Goal: Transaction & Acquisition: Book appointment/travel/reservation

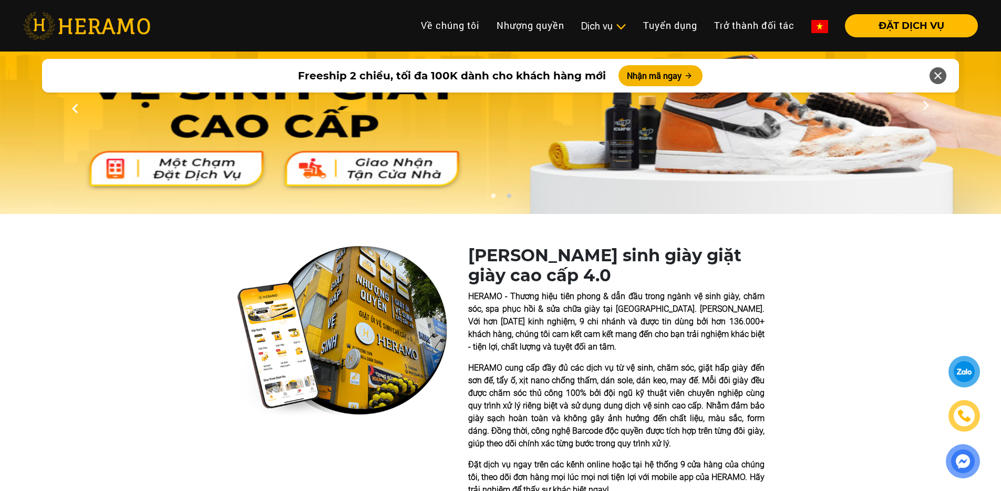
scroll to position [66, 0]
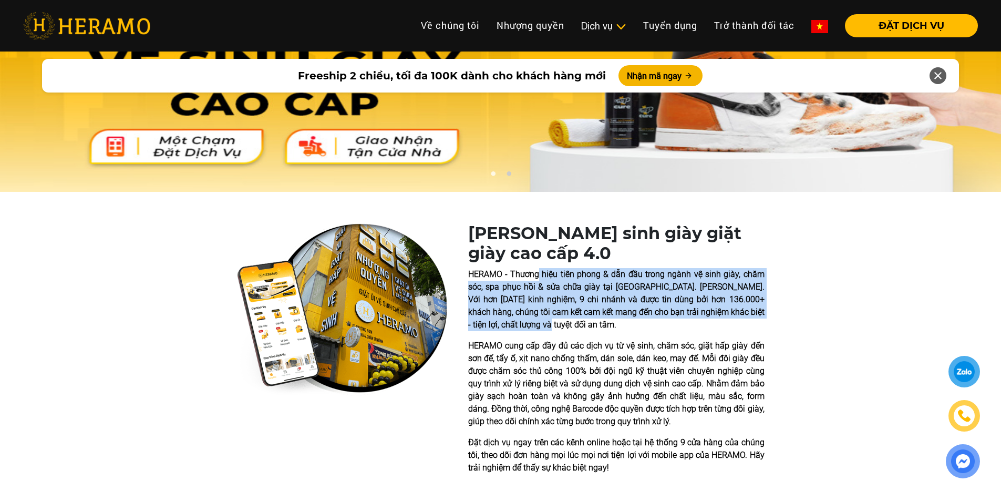
drag, startPoint x: 540, startPoint y: 277, endPoint x: 567, endPoint y: 325, distance: 54.6
click at [567, 325] on p "HERAMO - Thương hiệu tiên phong & dẫn đầu trong ngành vệ sinh giày, chăm sóc, s…" at bounding box center [616, 299] width 296 height 63
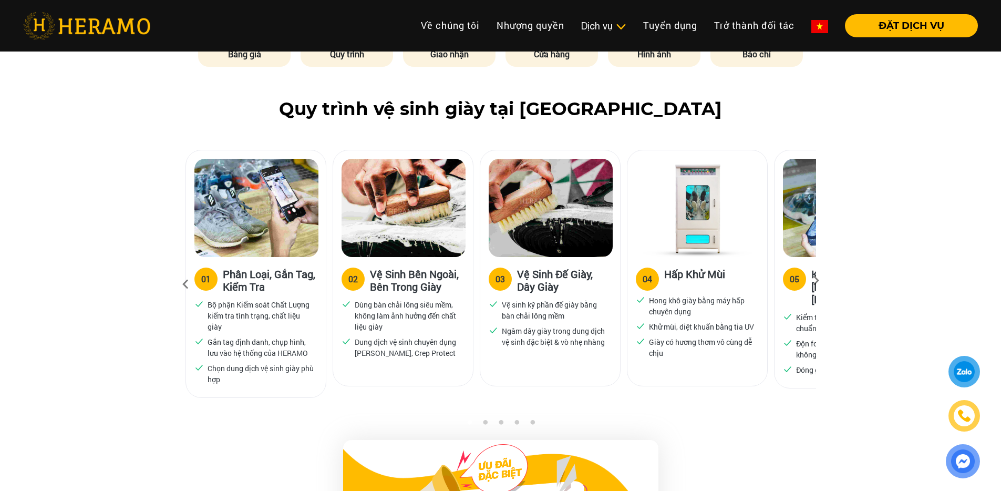
scroll to position [630, 0]
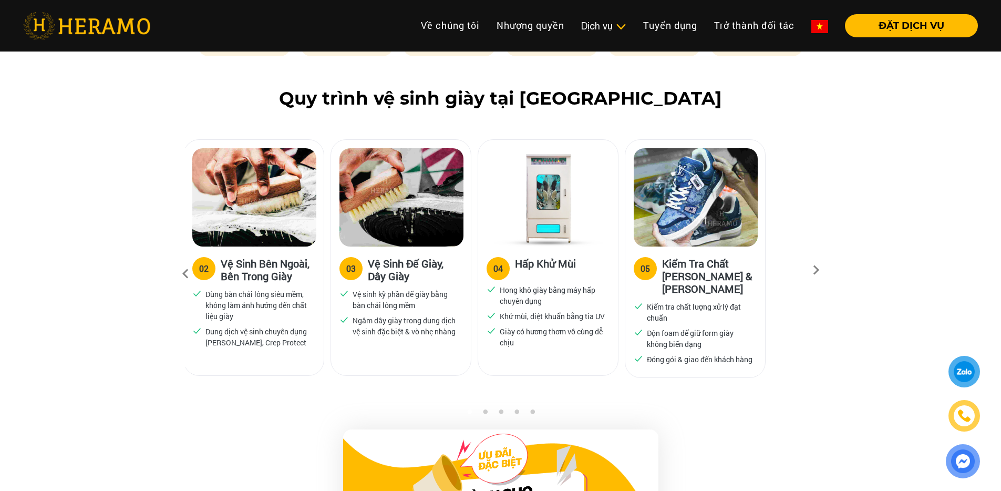
drag, startPoint x: 620, startPoint y: 266, endPoint x: 376, endPoint y: 266, distance: 244.4
click at [377, 266] on div "03 Vệ Sinh Đế Giày, Dây [PERSON_NAME] sinh kỹ phần đế giày bằng bàn chải lông m…" at bounding box center [404, 268] width 147 height 258
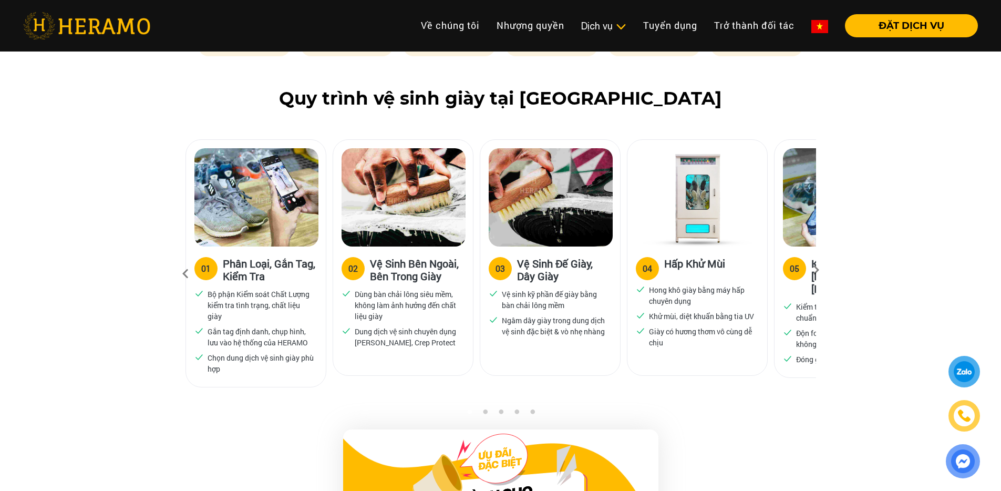
drag, startPoint x: 417, startPoint y: 241, endPoint x: 907, endPoint y: 270, distance: 490.7
click at [907, 270] on div "Quy trình vệ sinh giày tại [GEOGRAPHIC_DATA] 01 Phân Loại, Gắn Tag, Kiểm Tra Bộ…" at bounding box center [500, 248] width 1001 height 321
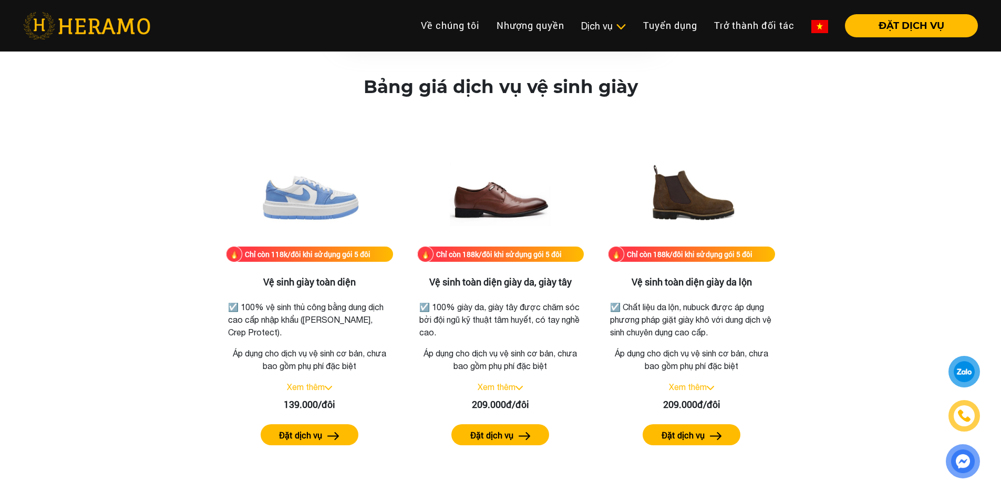
scroll to position [1400, 0]
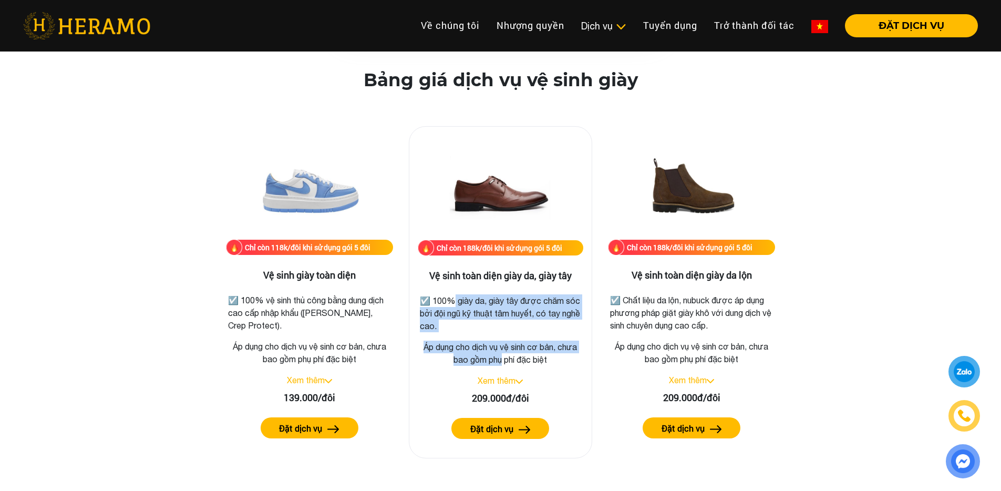
drag, startPoint x: 448, startPoint y: 297, endPoint x: 501, endPoint y: 353, distance: 77.3
click at [502, 353] on div "Chỉ còn 188k/đôi khi sử dụng gói 5 đôi Vệ sinh toàn diện giày da, giày tây ☑️ 1…" at bounding box center [501, 292] width 184 height 332
click at [501, 353] on p "Áp dụng cho dịch vụ vệ sinh cơ bản, chưa bao gồm phụ phí đặc biệt" at bounding box center [501, 353] width 166 height 25
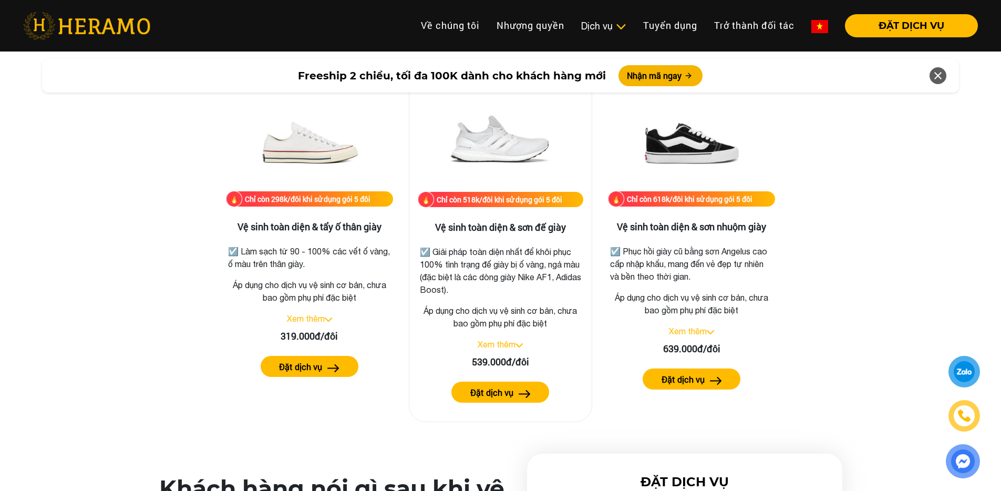
scroll to position [2145, 0]
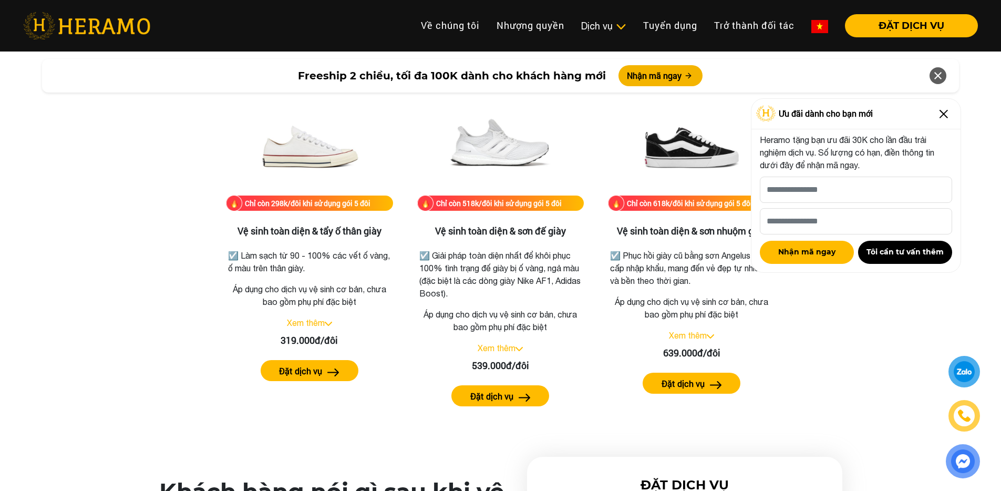
click at [946, 111] on img at bounding box center [944, 114] width 17 height 17
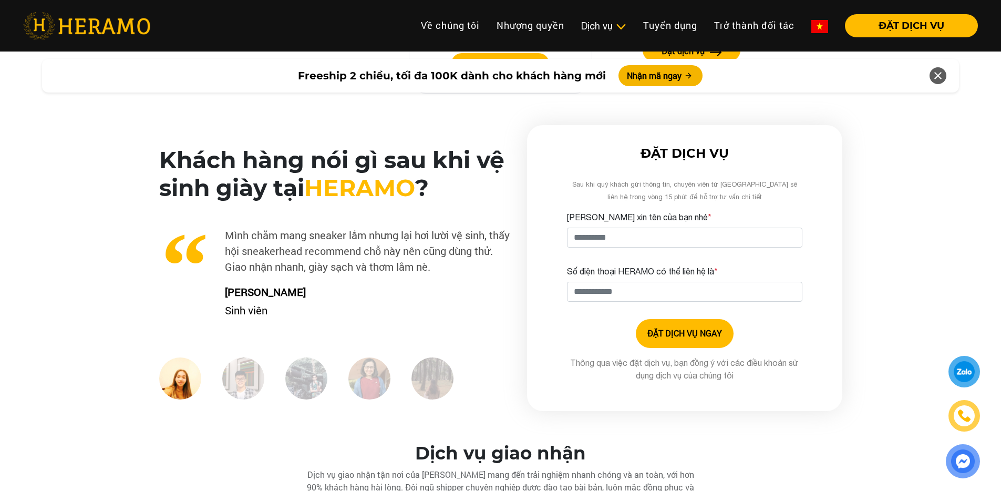
scroll to position [2471, 0]
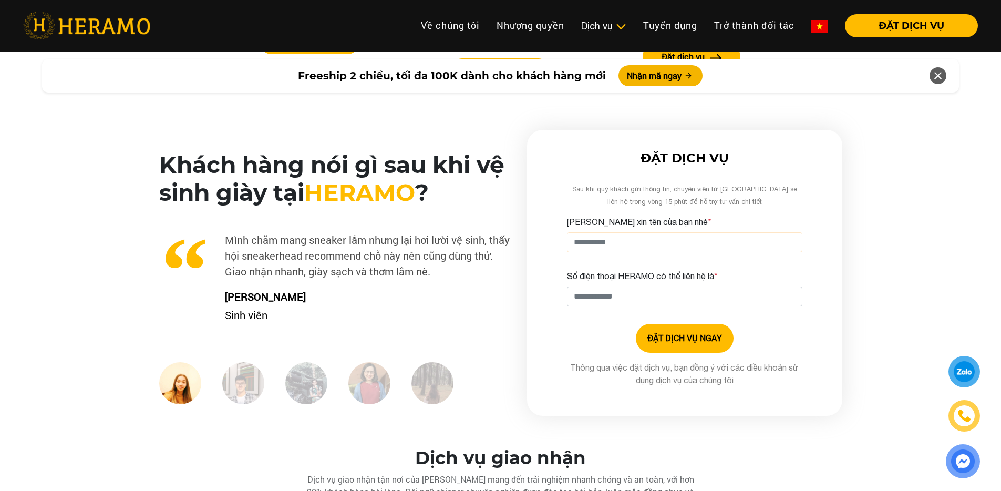
click at [631, 247] on input "[PERSON_NAME] xin tên của bạn nhé *" at bounding box center [684, 242] width 235 height 20
click at [589, 296] on input "Số điện thoại HERAMO có thể liên hệ là *" at bounding box center [684, 296] width 235 height 20
click at [536, 370] on div "ĐẶT DỊCH VỤ Sau khi quý khách gửi thông tin, chuyên viên từ HERAMO sẽ liên hệ t…" at bounding box center [684, 273] width 315 height 286
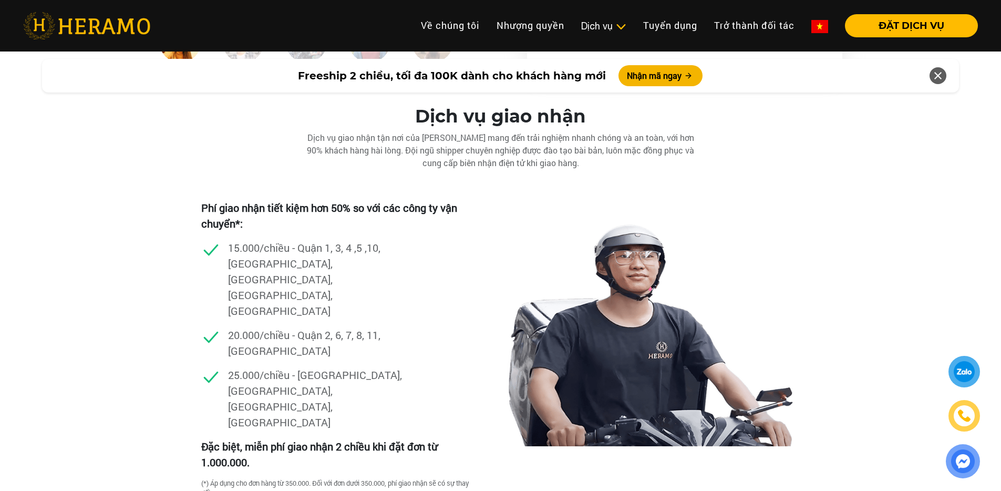
scroll to position [2802, 0]
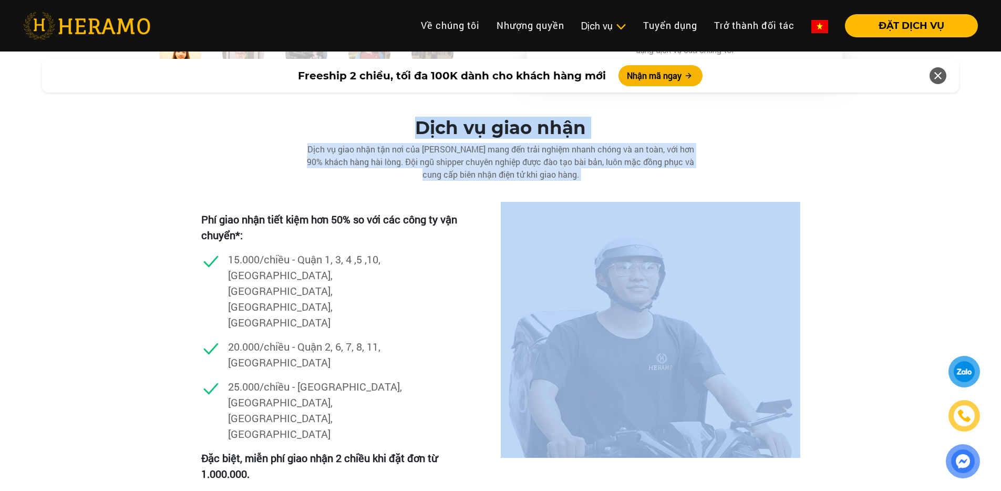
drag, startPoint x: 414, startPoint y: 126, endPoint x: 552, endPoint y: 182, distance: 149.2
click at [553, 182] on div "Dịch vụ giao nhận Dịch vụ giao nhận tận nơi của [PERSON_NAME] mang đến trải ngh…" at bounding box center [500, 334] width 1001 height 435
click at [552, 182] on div "Dịch vụ giao nhận Dịch vụ giao nhận tận nơi của [PERSON_NAME] mang đến trải ngh…" at bounding box center [500, 334] width 1001 height 435
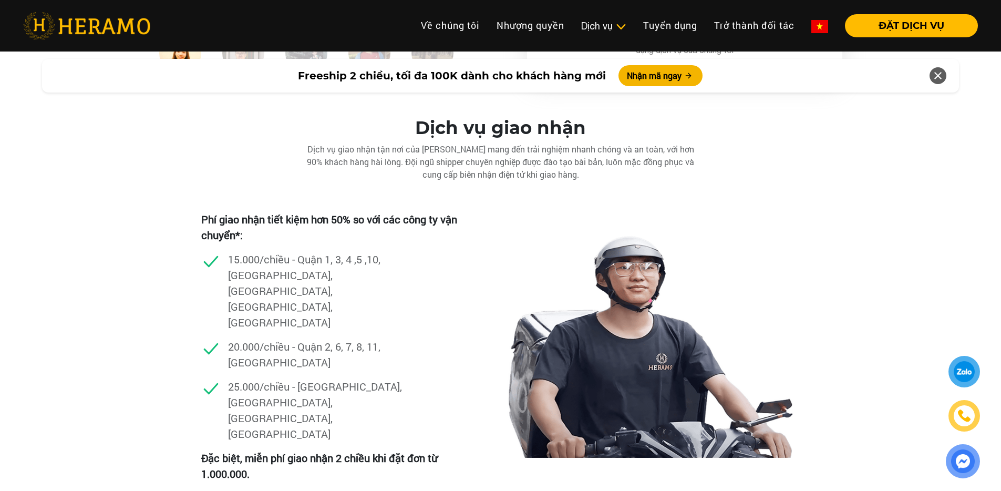
click at [521, 172] on div "Dịch vụ giao nhận tận nơi của [PERSON_NAME] mang đến trải nghiệm nhanh chóng và…" at bounding box center [501, 162] width 420 height 38
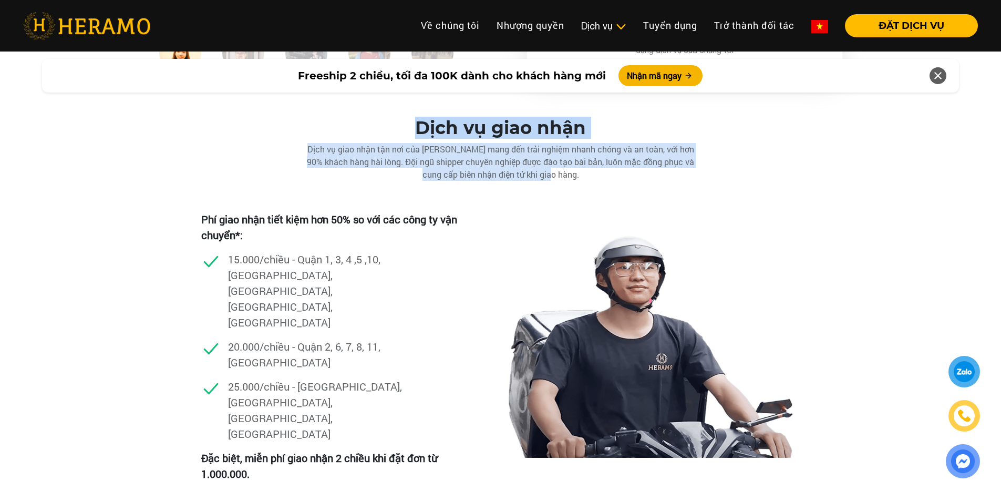
drag, startPoint x: 586, startPoint y: 176, endPoint x: 404, endPoint y: 134, distance: 186.3
click at [404, 134] on div "Dịch vụ giao nhận Dịch vụ giao nhận tận nơi của [PERSON_NAME] mang đến trải ngh…" at bounding box center [500, 149] width 1001 height 64
click at [453, 162] on div "Dịch vụ giao nhận tận nơi của [PERSON_NAME] mang đến trải nghiệm nhanh chóng và…" at bounding box center [501, 162] width 420 height 38
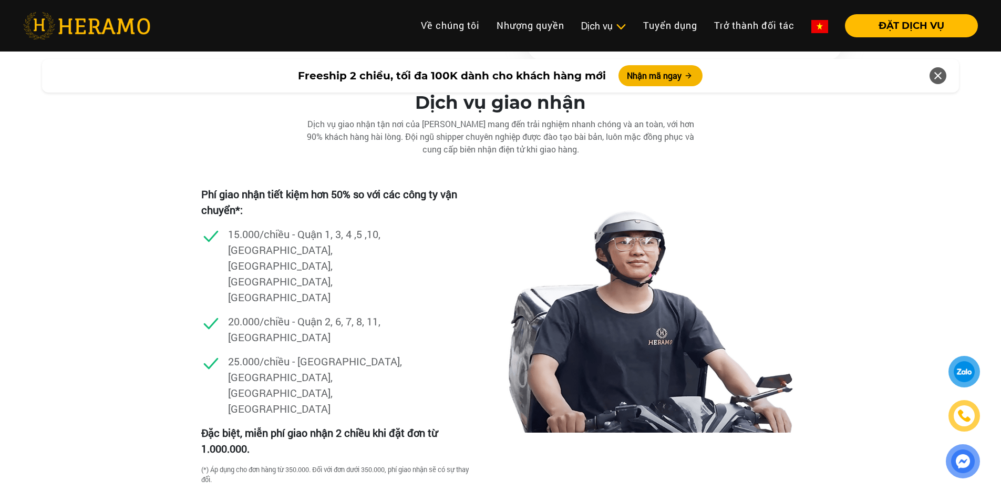
scroll to position [2835, 0]
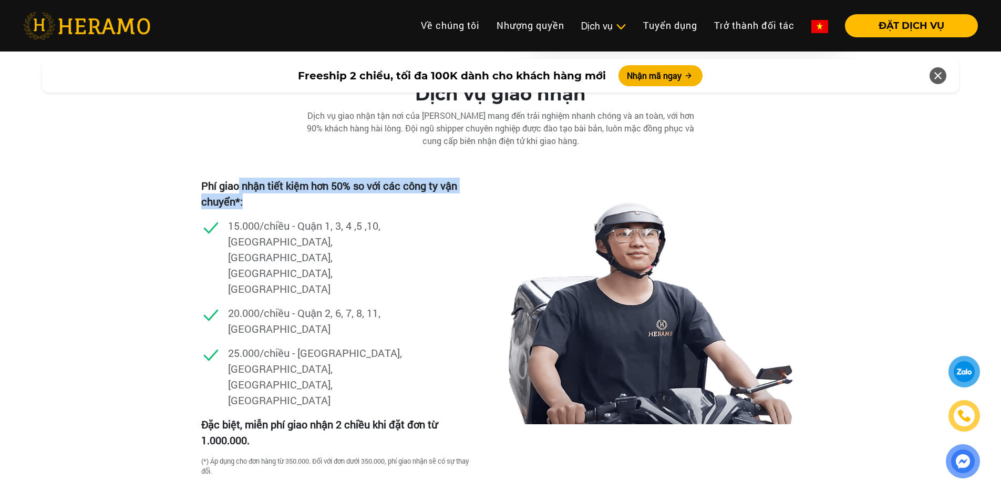
drag, startPoint x: 240, startPoint y: 187, endPoint x: 301, endPoint y: 201, distance: 62.7
click at [301, 201] on p "Phí giao nhận tiết kiệm hơn 50% so với các công ty vận chuyển*:" at bounding box center [336, 194] width 270 height 32
click at [302, 305] on p "20.000/chiều - Quận 2, 6, 7, 8, 11, [GEOGRAPHIC_DATA]" at bounding box center [317, 321] width 179 height 32
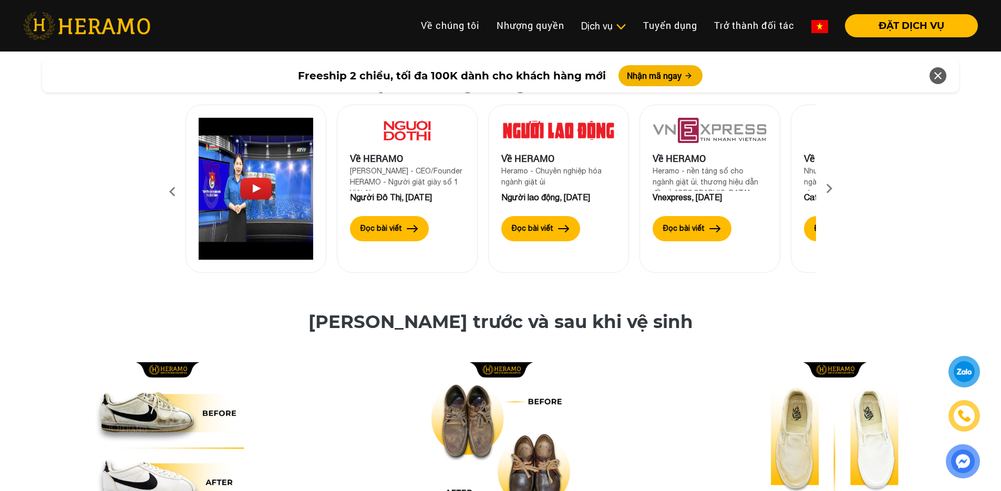
scroll to position [3373, 0]
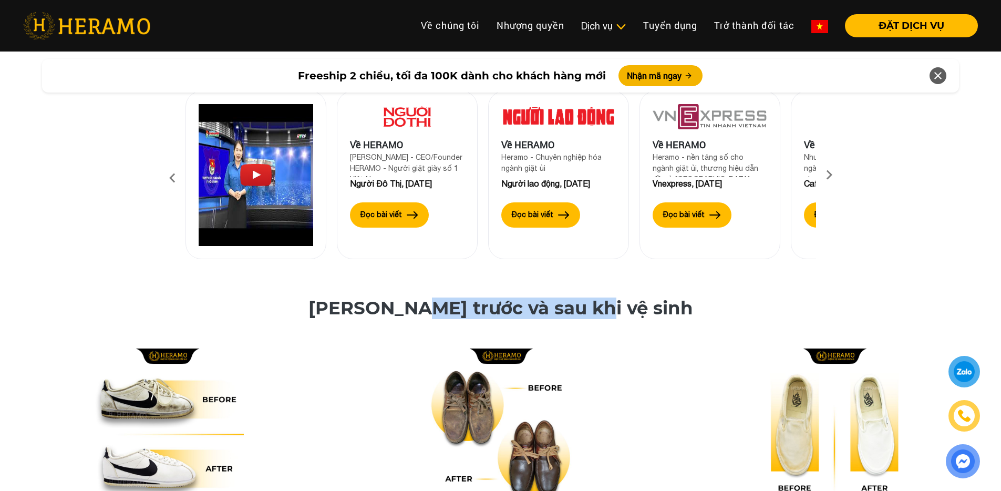
drag, startPoint x: 461, startPoint y: 212, endPoint x: 665, endPoint y: 212, distance: 204.5
click at [666, 297] on h2 "[PERSON_NAME] trước và sau khi vệ sinh" at bounding box center [500, 320] width 1001 height 47
click at [665, 297] on h2 "[PERSON_NAME] trước và sau khi vệ sinh" at bounding box center [500, 320] width 1001 height 47
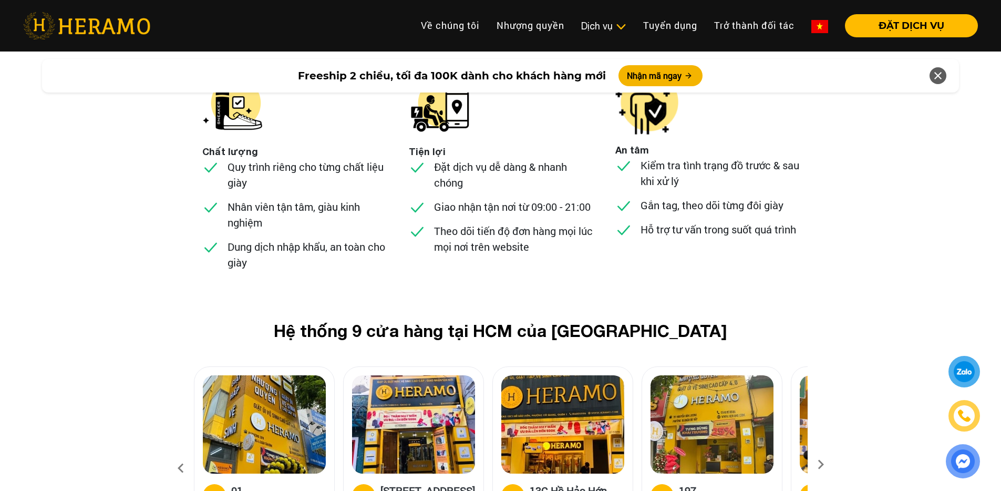
scroll to position [3973, 0]
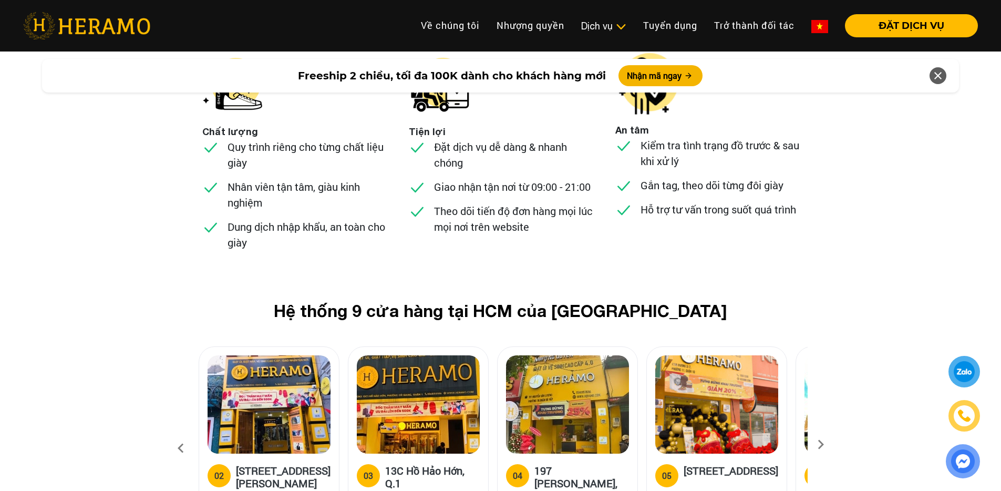
drag, startPoint x: 652, startPoint y: 365, endPoint x: 450, endPoint y: 365, distance: 202.4
click at [506, 365] on div at bounding box center [567, 404] width 123 height 98
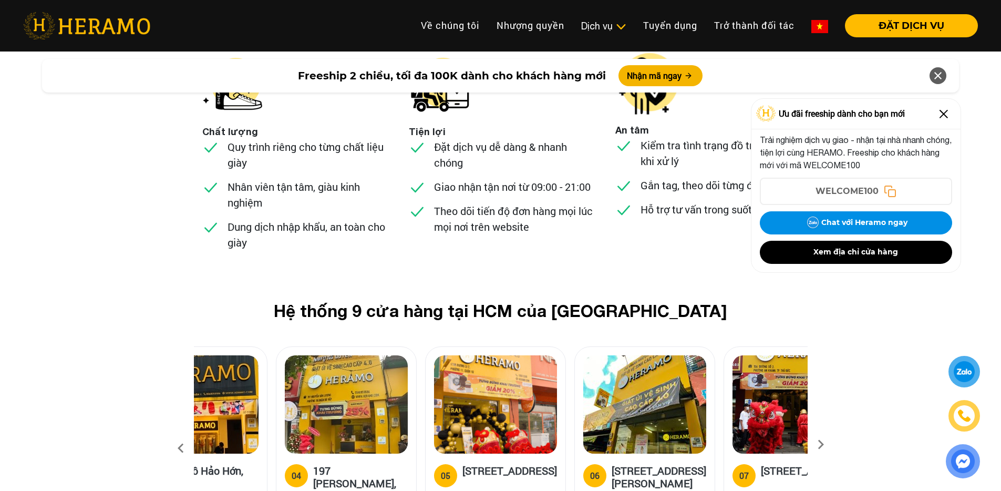
drag, startPoint x: 598, startPoint y: 332, endPoint x: 296, endPoint y: 332, distance: 301.7
click at [307, 355] on img at bounding box center [346, 404] width 123 height 98
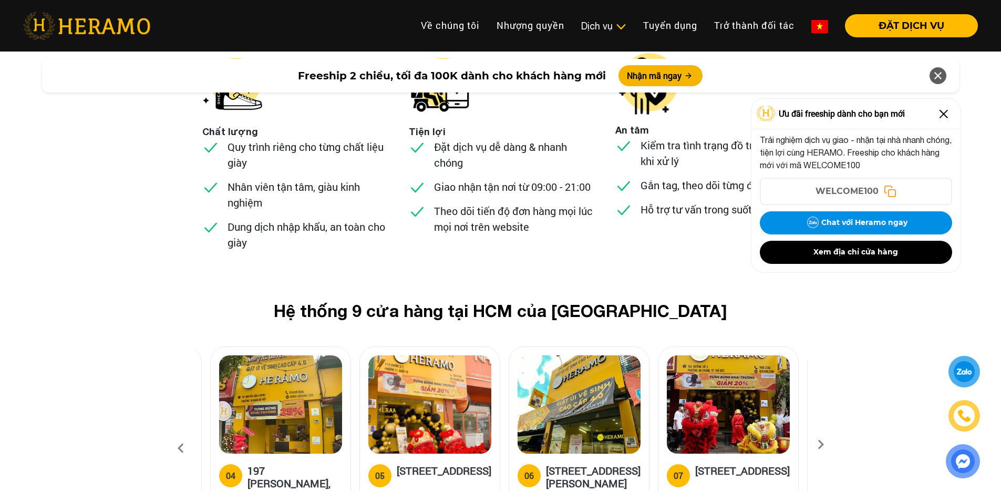
drag, startPoint x: 750, startPoint y: 389, endPoint x: 549, endPoint y: 388, distance: 200.8
click at [549, 464] on h5 "[STREET_ADDRESS][PERSON_NAME]" at bounding box center [593, 476] width 95 height 25
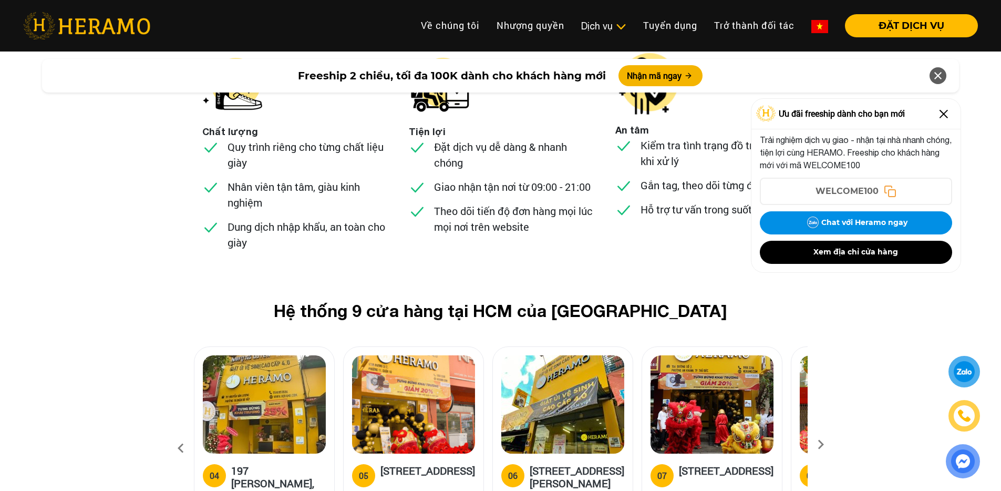
click at [724, 464] on h5 "[STREET_ADDRESS]" at bounding box center [726, 474] width 95 height 21
click at [945, 117] on img at bounding box center [944, 114] width 17 height 17
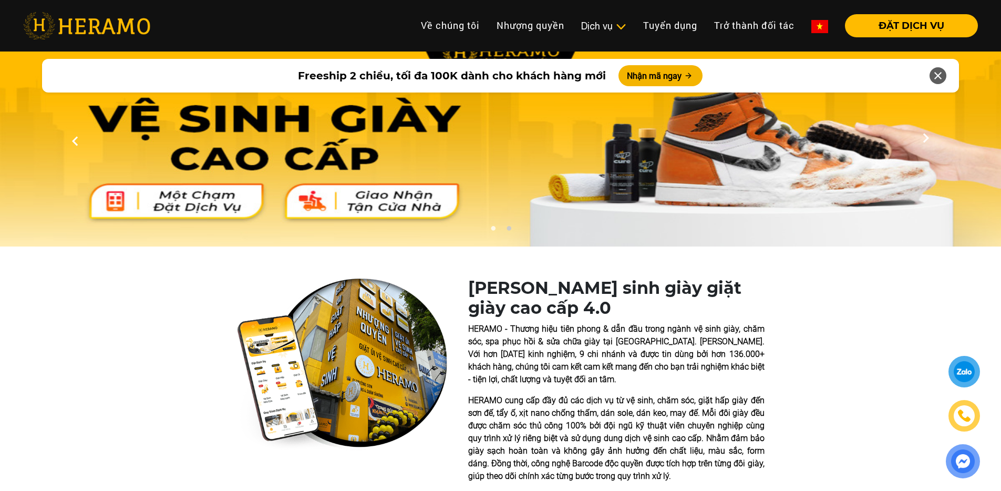
scroll to position [0, 0]
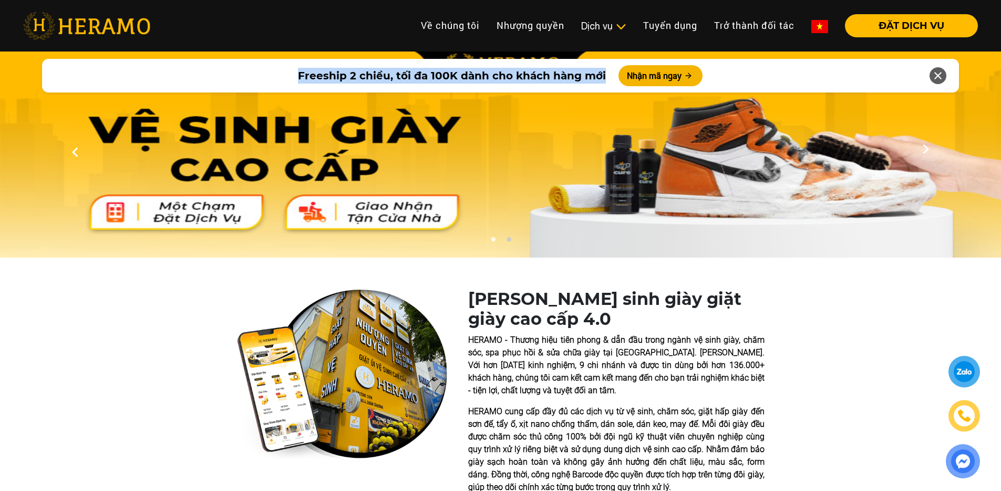
drag, startPoint x: 299, startPoint y: 76, endPoint x: 604, endPoint y: 70, distance: 304.9
click at [604, 70] on div "Freeship 2 chiều, tối đa 100K dành cho khách hàng mới Nhận mã ngay" at bounding box center [501, 76] width 918 height 34
click at [520, 389] on p "HERAMO - Thương hiệu tiên phong & dẫn đầu trong ngành vệ sinh giày, chăm sóc, s…" at bounding box center [616, 365] width 296 height 63
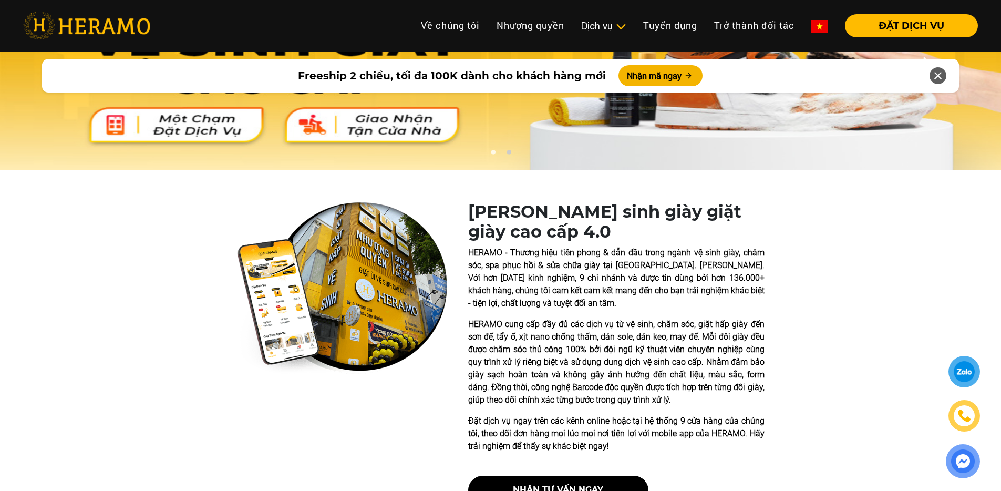
scroll to position [92, 0]
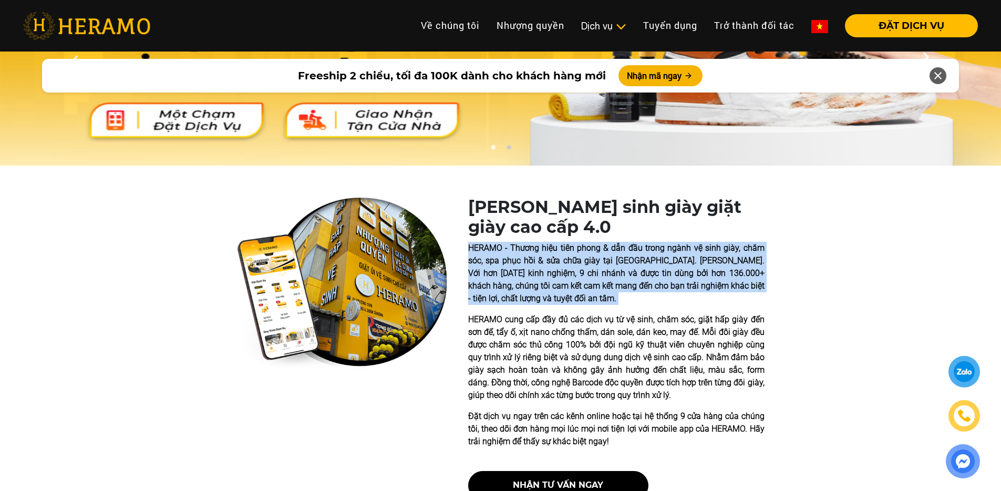
drag, startPoint x: 470, startPoint y: 246, endPoint x: 551, endPoint y: 306, distance: 100.7
click at [551, 306] on div "HERAMO - Thương hiệu tiên phong & dẫn đầu trong ngành vệ sinh giày, chăm sóc, s…" at bounding box center [616, 345] width 296 height 206
click at [519, 349] on p "HERAMO cung cấp đầy đủ các dịch vụ từ vệ sinh, chăm sóc, giặt hấp giày đến sơn …" at bounding box center [616, 357] width 296 height 88
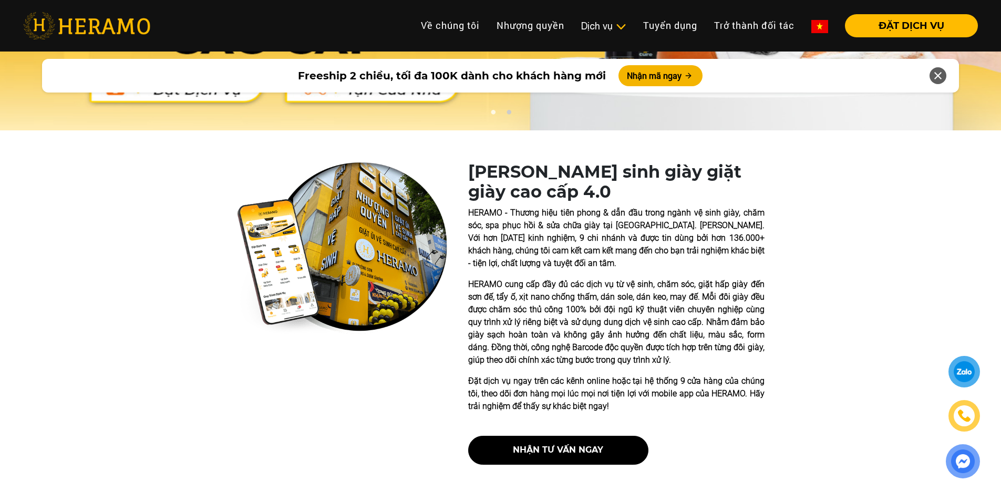
scroll to position [135, 0]
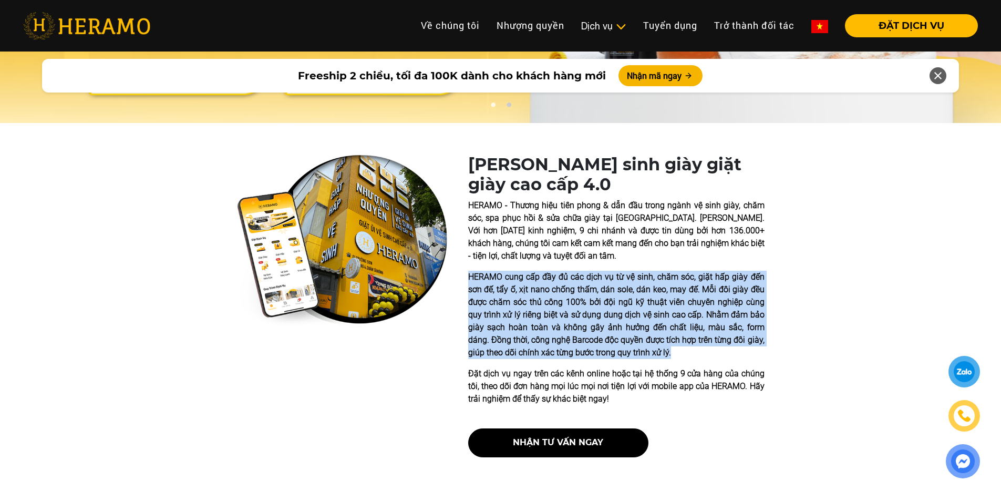
drag, startPoint x: 468, startPoint y: 278, endPoint x: 658, endPoint y: 356, distance: 205.3
click at [658, 356] on p "HERAMO cung cấp đầy đủ các dịch vụ từ vệ sinh, chăm sóc, giặt hấp giày đến sơn …" at bounding box center [616, 315] width 296 height 88
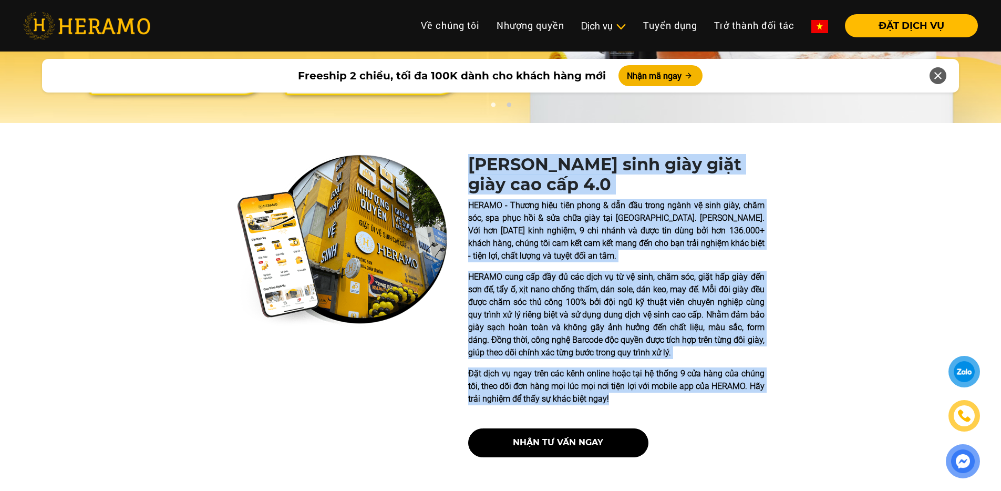
drag, startPoint x: 613, startPoint y: 398, endPoint x: 469, endPoint y: 168, distance: 271.1
click at [469, 168] on div "[PERSON_NAME] sinh giày giặt giày cao cấp 4.0 HERAMO - Thương hiệu tiên phong &…" at bounding box center [616, 310] width 296 height 311
click at [522, 248] on p "HERAMO - Thương hiệu tiên phong & dẫn đầu trong ngành vệ sinh giày, chăm sóc, s…" at bounding box center [616, 230] width 296 height 63
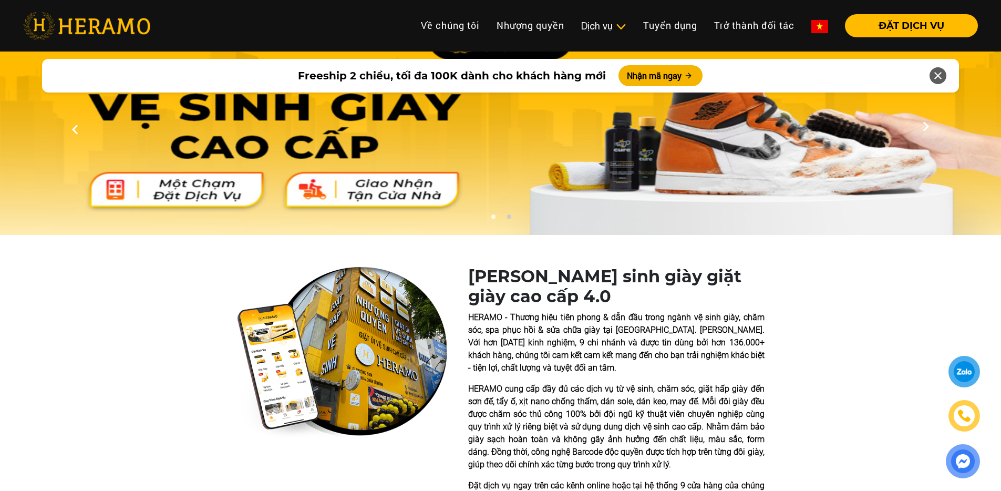
scroll to position [0, 0]
